Goal: Information Seeking & Learning: Learn about a topic

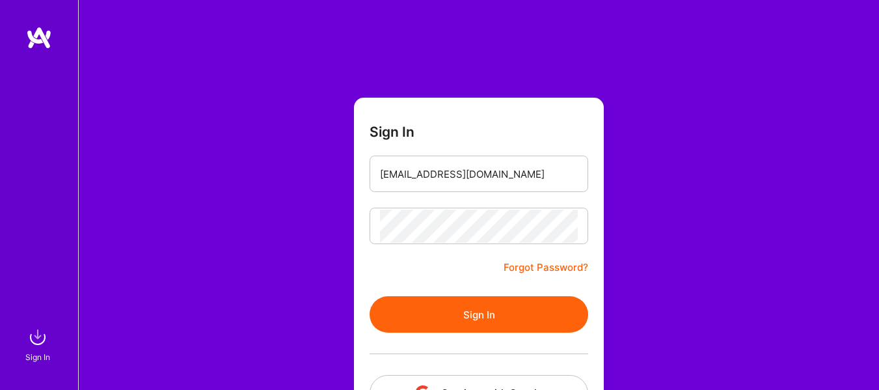
click at [452, 312] on button "Sign In" at bounding box center [479, 314] width 219 height 36
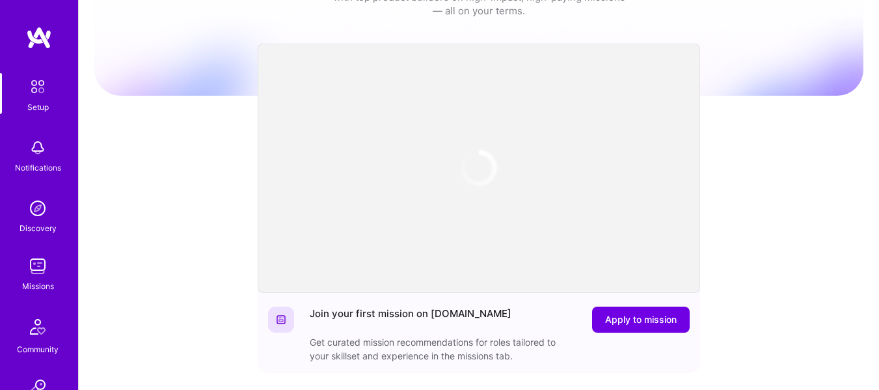
scroll to position [49, 0]
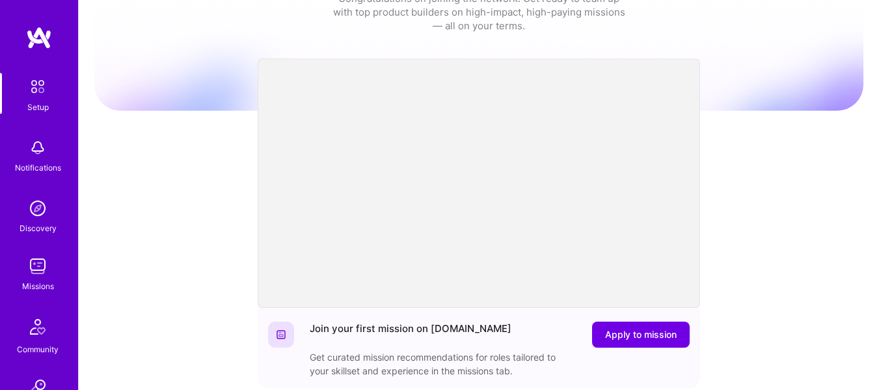
click at [36, 271] on img at bounding box center [38, 266] width 26 height 26
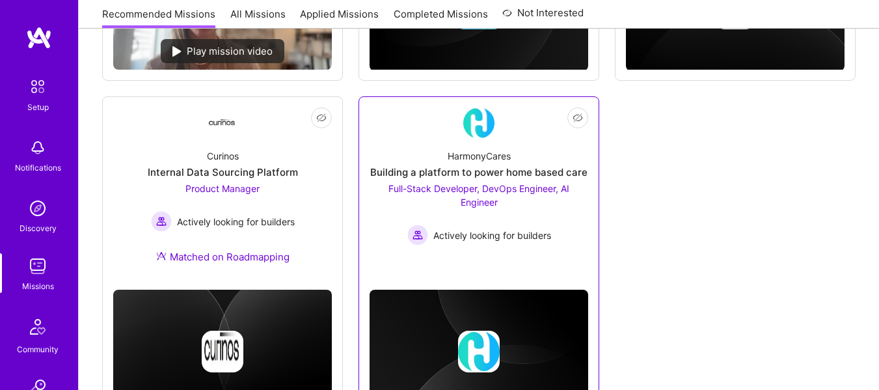
scroll to position [861, 0]
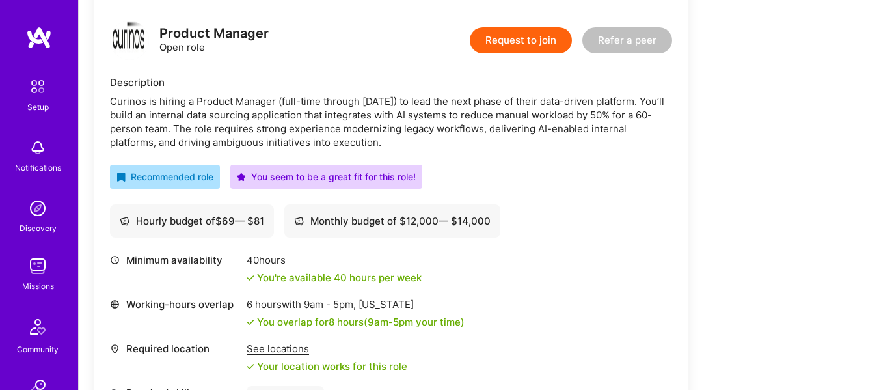
scroll to position [329, 0]
